Goal: Use online tool/utility: Utilize a website feature to perform a specific function

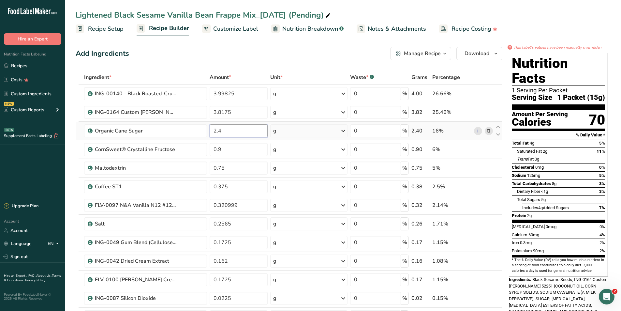
click at [251, 129] on input "2.4" at bounding box center [239, 130] width 58 height 13
type input "2"
click at [257, 146] on div "Ingredient * Amount * Unit * Waste * .a-a{fill:#347362;}.b-a{fill:#fff;} Grams …" at bounding box center [289, 246] width 427 height 352
click at [250, 129] on div "Ingredient * Amount * Unit * Waste * .a-a{fill:#347362;}.b-a{fill:#fff;} Grams …" at bounding box center [289, 246] width 427 height 352
type input "3"
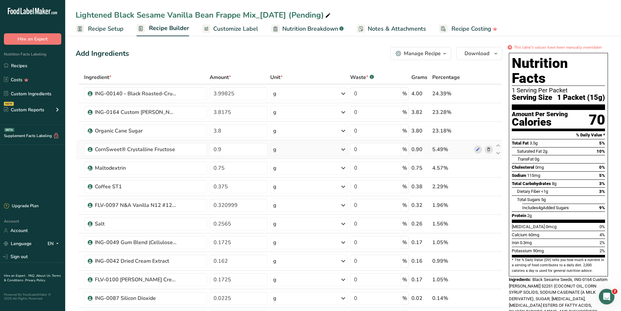
click at [253, 142] on div "Ingredient * Amount * Unit * Waste * .a-a{fill:#347362;}.b-a{fill:#fff;} Grams …" at bounding box center [289, 246] width 427 height 352
click at [248, 125] on input "3.8" at bounding box center [239, 130] width 58 height 13
click at [236, 155] on div "Ingredient * Amount * Unit * Waste * .a-a{fill:#347362;}.b-a{fill:#fff;} Grams …" at bounding box center [289, 246] width 427 height 352
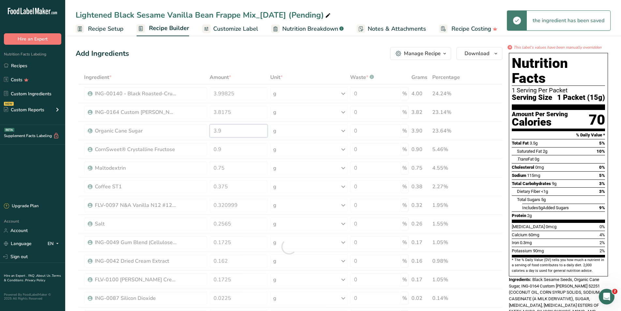
click at [245, 124] on div "Ingredient * Amount * Unit * Waste * .a-a{fill:#347362;}.b-a{fill:#fff;} Grams …" at bounding box center [289, 246] width 427 height 352
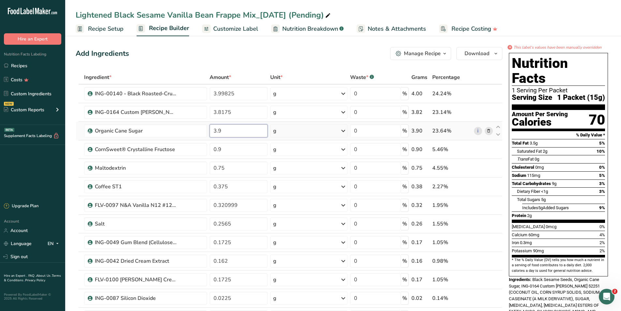
type input "3"
type input "4"
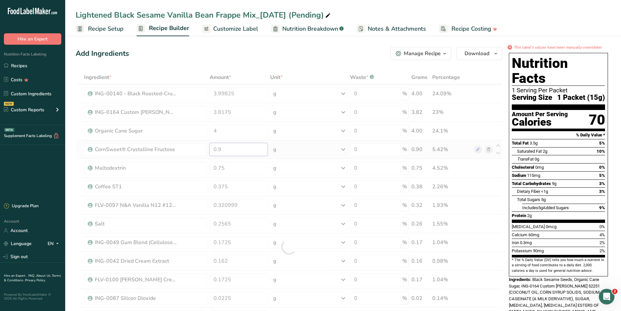
click at [261, 146] on div "Ingredient * Amount * Unit * Waste * .a-a{fill:#347362;}.b-a{fill:#fff;} Grams …" at bounding box center [289, 246] width 427 height 352
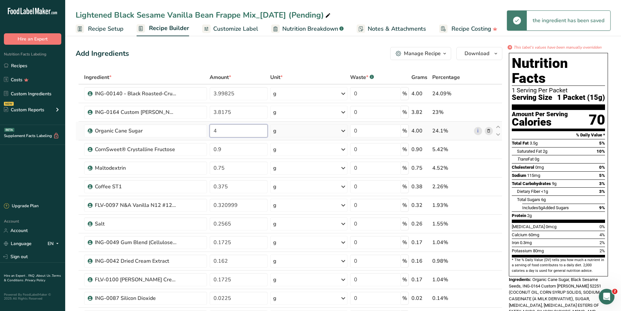
click at [265, 126] on div "Ingredient * Amount * Unit * Waste * .a-a{fill:#347362;}.b-a{fill:#fff;} Grams …" at bounding box center [289, 246] width 427 height 352
click at [259, 143] on div "Ingredient * Amount * Unit * Waste * .a-a{fill:#347362;}.b-a{fill:#fff;} Grams …" at bounding box center [289, 246] width 427 height 352
click at [231, 131] on div "Ingredient * Amount * Unit * Waste * .a-a{fill:#347362;}.b-a{fill:#fff;} Grams …" at bounding box center [289, 246] width 427 height 352
type input "3"
click at [233, 183] on div "Ingredient * Amount * Unit * Waste * .a-a{fill:#347362;}.b-a{fill:#fff;} Grams …" at bounding box center [289, 246] width 427 height 352
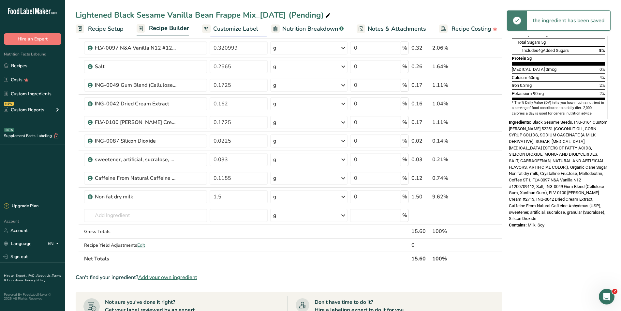
scroll to position [163, 0]
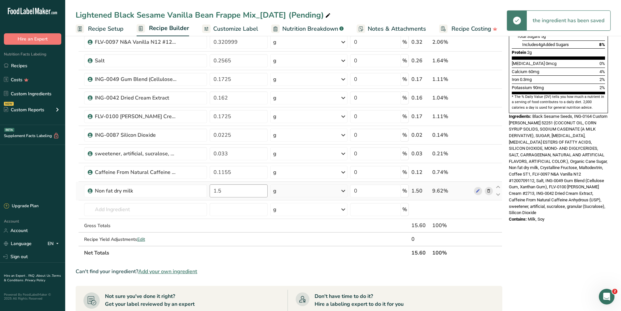
type input "0.374998"
click at [242, 193] on div "Ingredient * Amount * Unit * Waste * .a-a{fill:#347362;}.b-a{fill:#fff;} Grams …" at bounding box center [289, 83] width 427 height 352
